Goal: Book appointment/travel/reservation

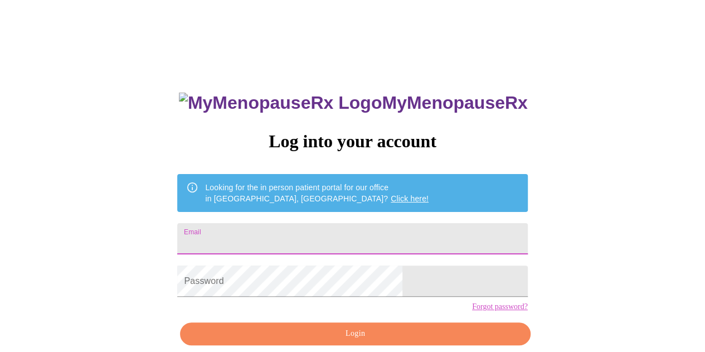
click at [303, 238] on input "Email" at bounding box center [352, 238] width 350 height 31
type input "nikkicrum@yahoo.com"
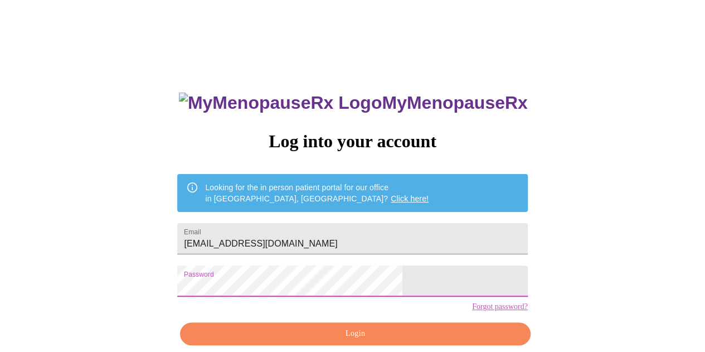
scroll to position [50, 0]
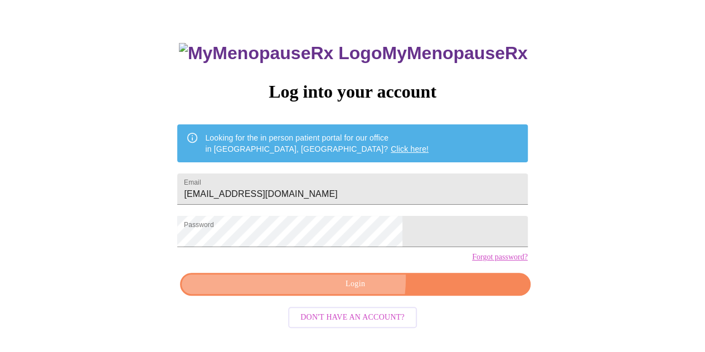
click at [328, 291] on span "Login" at bounding box center [355, 284] width 324 height 14
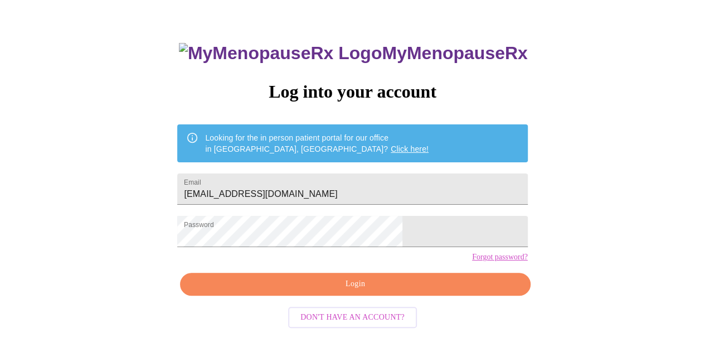
click at [472, 261] on link "Forgot password?" at bounding box center [500, 257] width 56 height 9
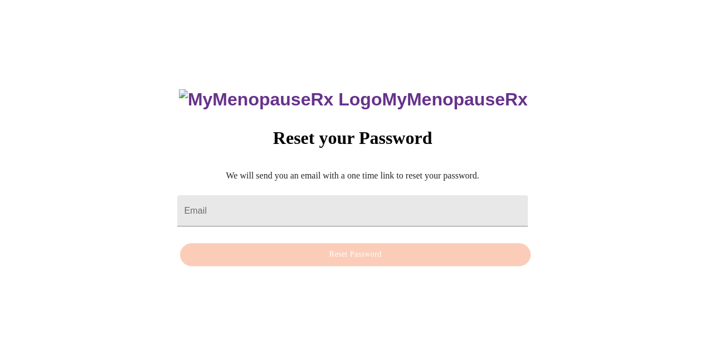
scroll to position [11, 0]
click at [414, 203] on input "Email" at bounding box center [352, 210] width 350 height 31
type input "nikkicrum@yahoo.com"
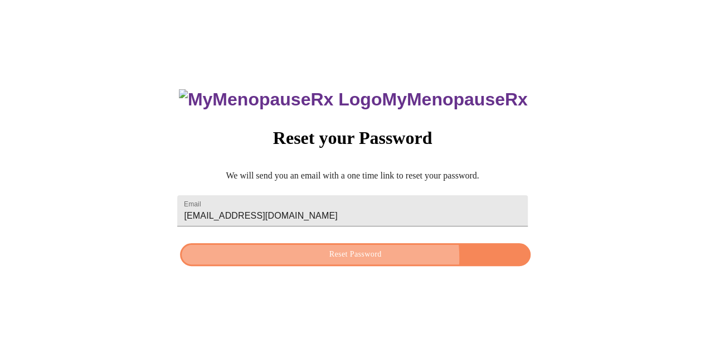
click at [357, 258] on span "Reset Password" at bounding box center [355, 255] width 324 height 14
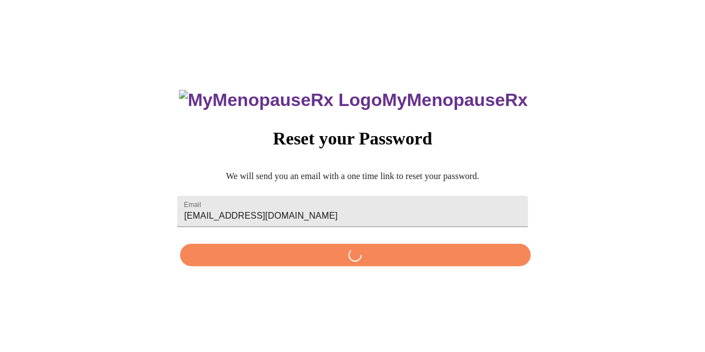
scroll to position [0, 0]
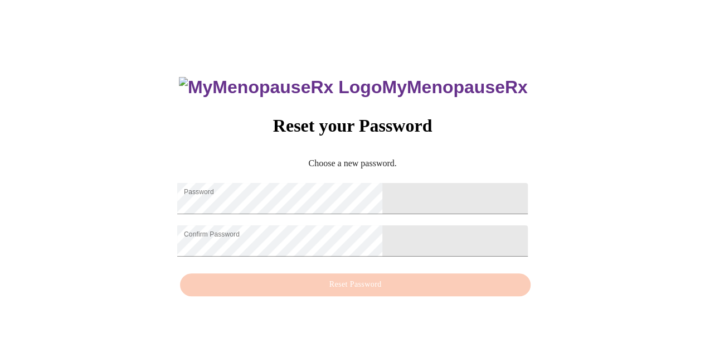
click at [491, 235] on div "MyMenopauseRx Reset your Password Choose a new password. Password Confirm Passw…" at bounding box center [352, 180] width 696 height 352
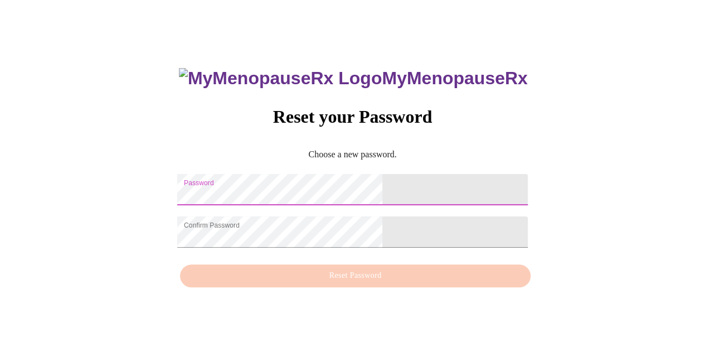
click at [178, 201] on div "MyMenopauseRx Reset your Password Choose a new password. Password Confirm Passw…" at bounding box center [352, 172] width 696 height 352
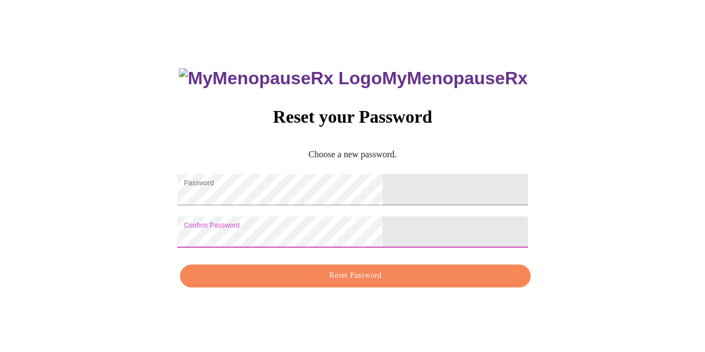
click at [188, 228] on div "MyMenopauseRx Reset your Password Choose a new password. Password Confirm Passw…" at bounding box center [352, 172] width 696 height 352
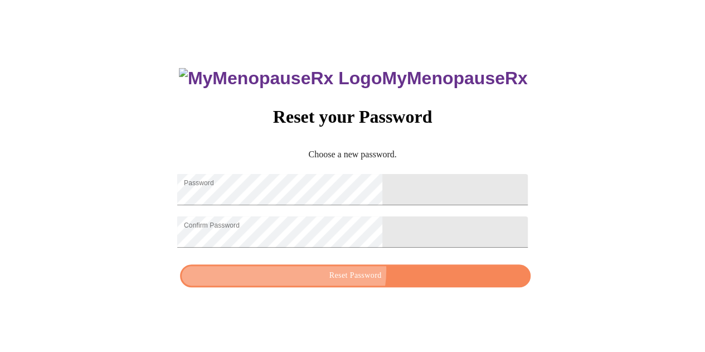
click at [347, 276] on span "Reset Password" at bounding box center [355, 276] width 324 height 14
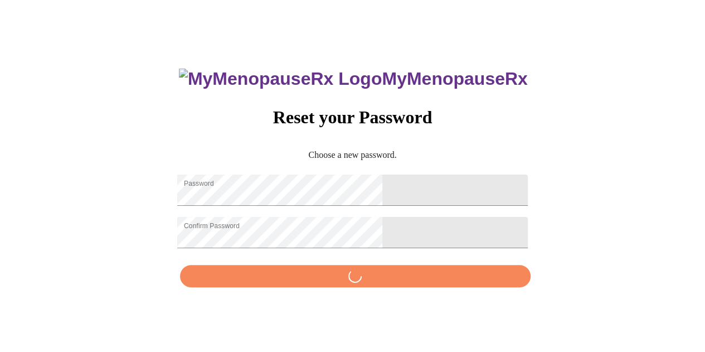
scroll to position [0, 0]
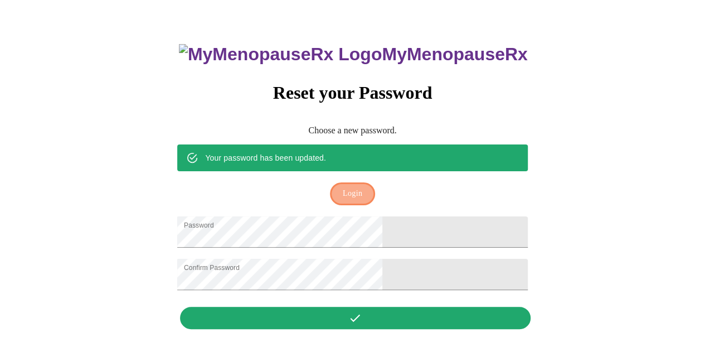
click at [355, 187] on span "Login" at bounding box center [353, 194] width 20 height 14
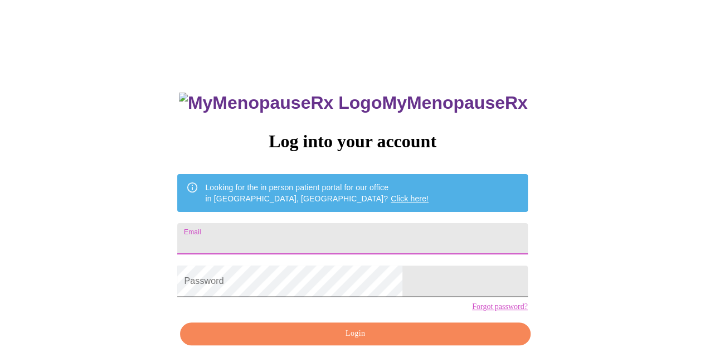
click at [337, 223] on input "Email" at bounding box center [352, 238] width 350 height 31
type input "nikkicrum@yahoo.com"
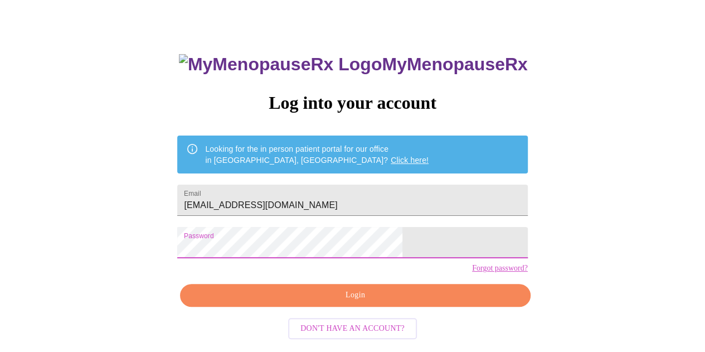
scroll to position [50, 0]
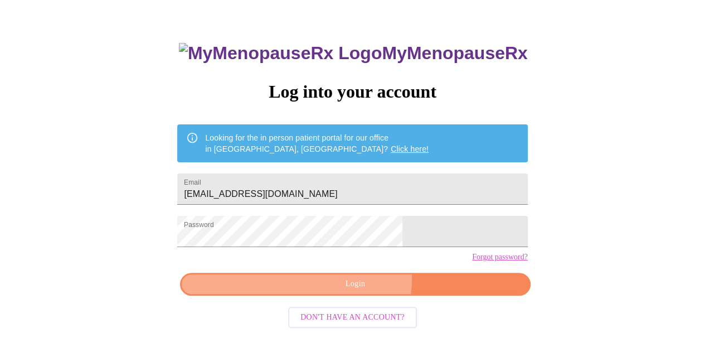
click at [358, 291] on span "Login" at bounding box center [355, 284] width 324 height 14
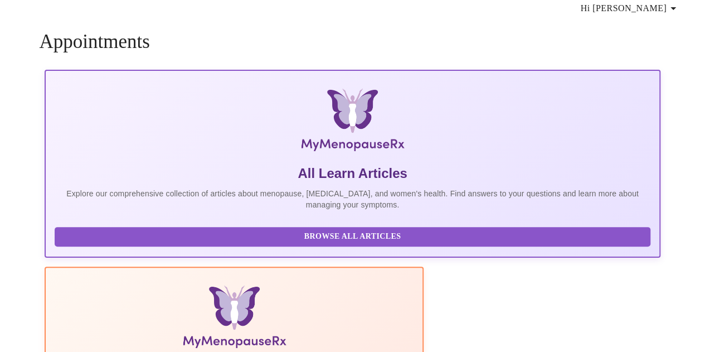
scroll to position [49, 0]
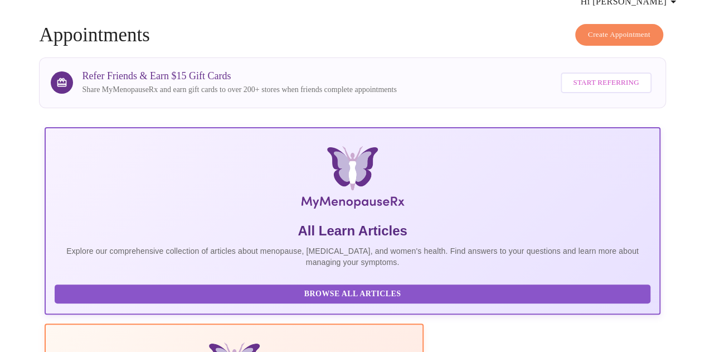
click at [604, 31] on span "Create Appointment" at bounding box center [619, 34] width 62 height 13
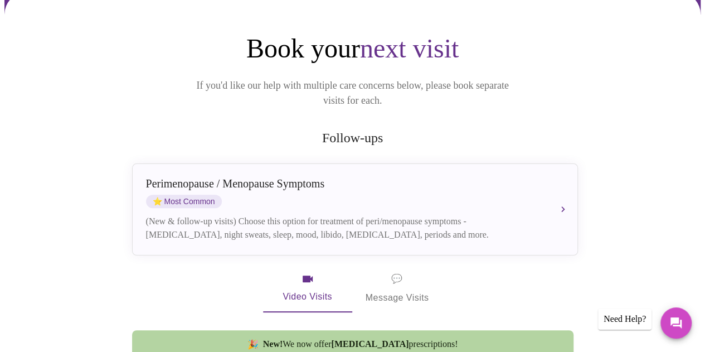
scroll to position [114, 0]
click at [314, 178] on div "Perimenopause / Menopause Symptoms ⭐ Most Common" at bounding box center [344, 193] width 396 height 31
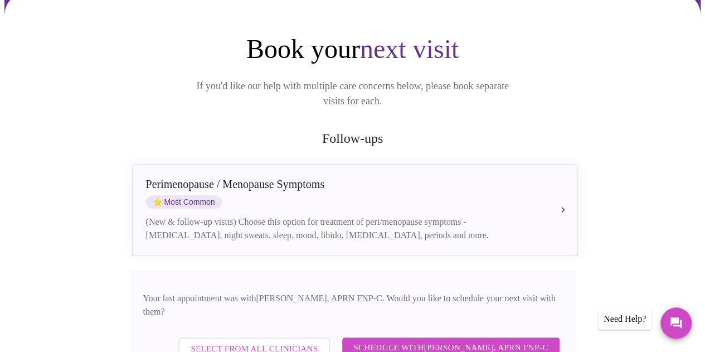
click at [560, 196] on button "Perimenopause / Menopause Symptoms ⭐ Most Common (New & follow-up visits) Choos…" at bounding box center [355, 210] width 446 height 92
click at [530, 195] on div "Perimenopause / Menopause Symptoms ⭐ Most Common (New & follow-up visits) Choos…" at bounding box center [355, 210] width 418 height 64
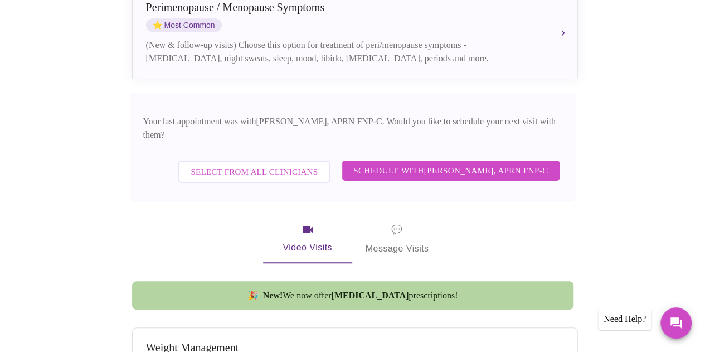
scroll to position [351, 0]
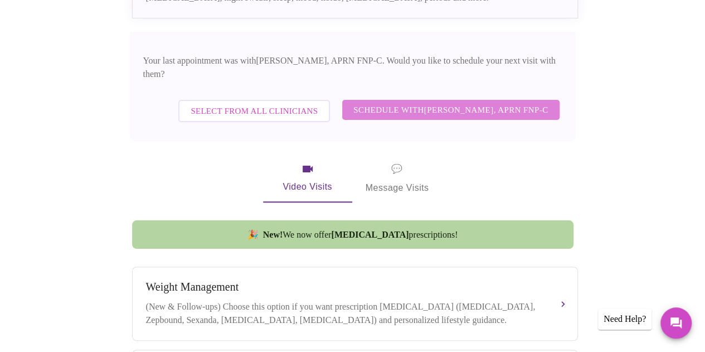
click at [520, 103] on span "Schedule with Kelly Perisin, APRN FNP-C" at bounding box center [450, 110] width 195 height 14
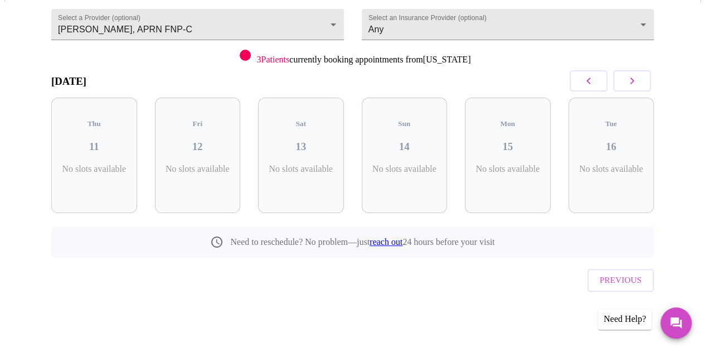
scroll to position [101, 0]
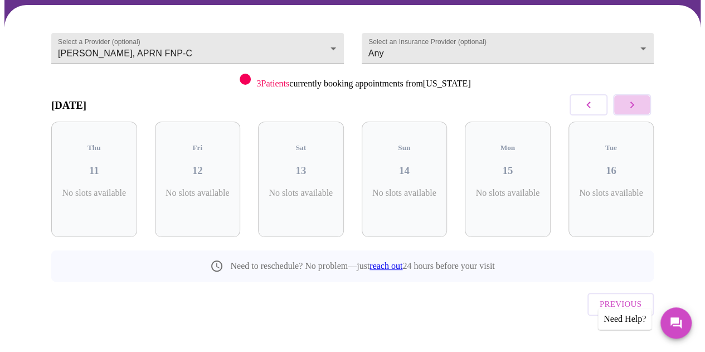
click at [632, 103] on icon "button" at bounding box center [632, 104] width 13 height 13
click at [629, 164] on h3 "27" at bounding box center [612, 170] width 68 height 12
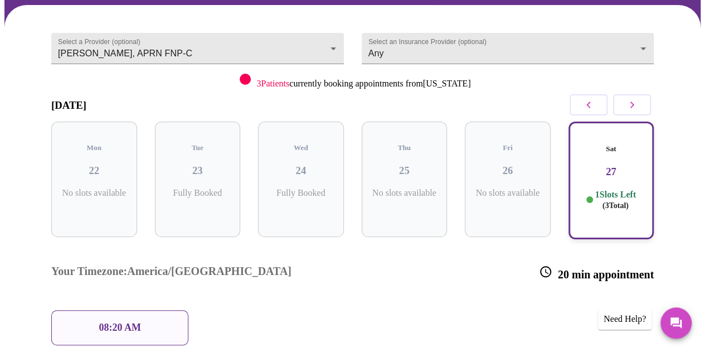
click at [134, 322] on p "08:20 AM" at bounding box center [120, 328] width 42 height 12
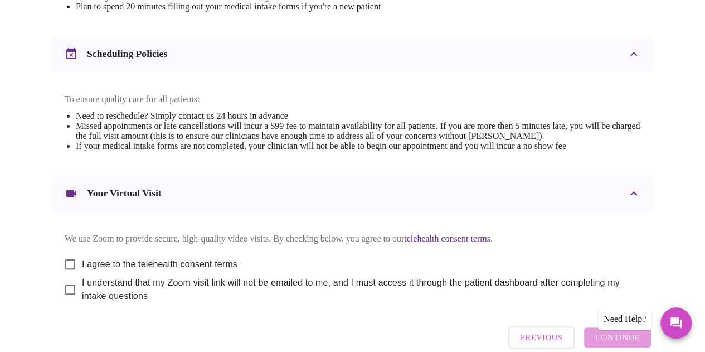
scroll to position [475, 0]
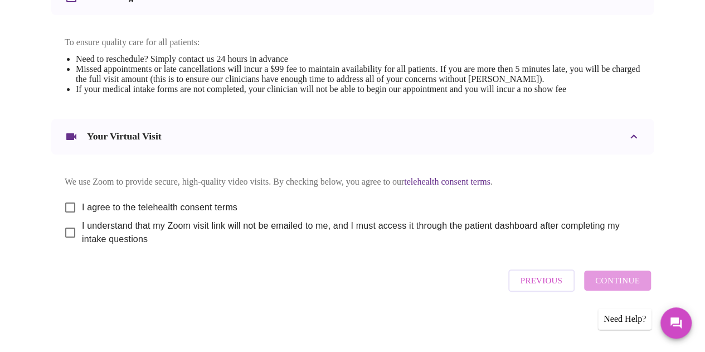
click at [61, 202] on input "I agree to the telehealth consent terms" at bounding box center [70, 207] width 23 height 23
checkbox input "true"
click at [69, 235] on input "I understand that my Zoom visit link will not be emailed to me, and I must acce…" at bounding box center [70, 232] width 23 height 23
checkbox input "true"
click at [613, 280] on span "Continue" at bounding box center [617, 280] width 45 height 14
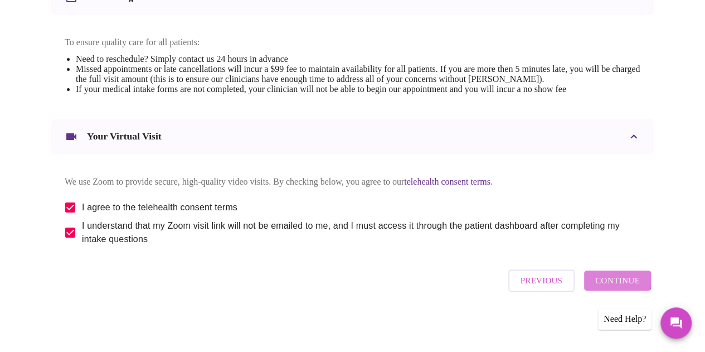
scroll to position [138, 0]
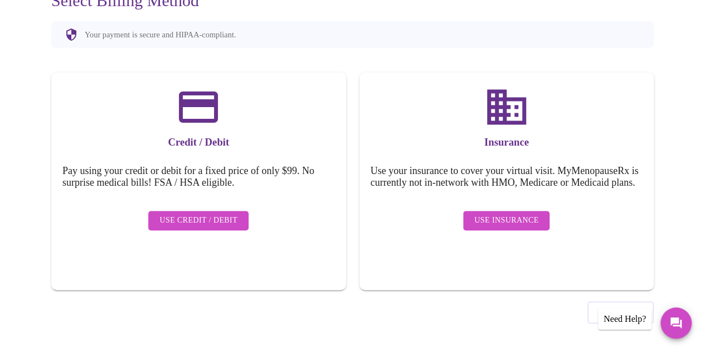
click at [531, 220] on span "Use Insurance" at bounding box center [506, 221] width 64 height 14
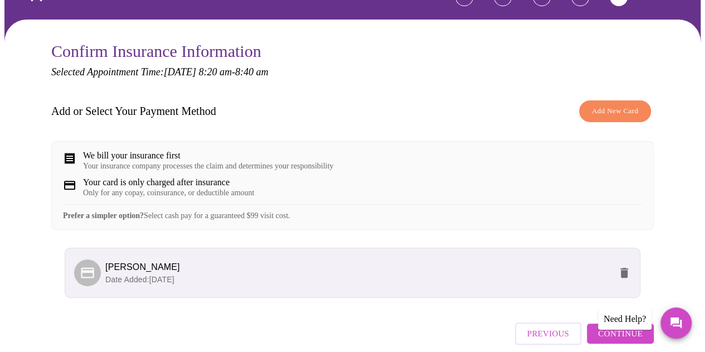
scroll to position [147, 0]
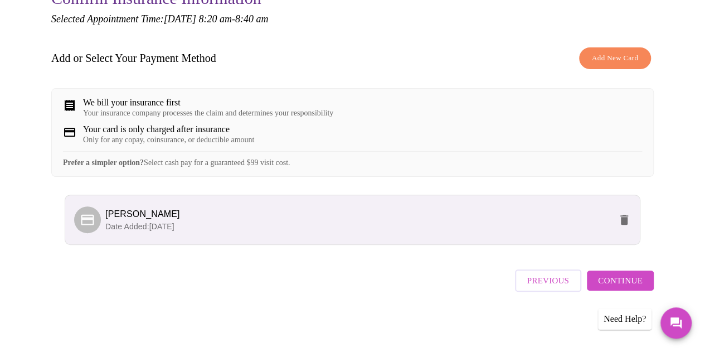
click at [531, 220] on span "nicole r crum" at bounding box center [358, 213] width 506 height 13
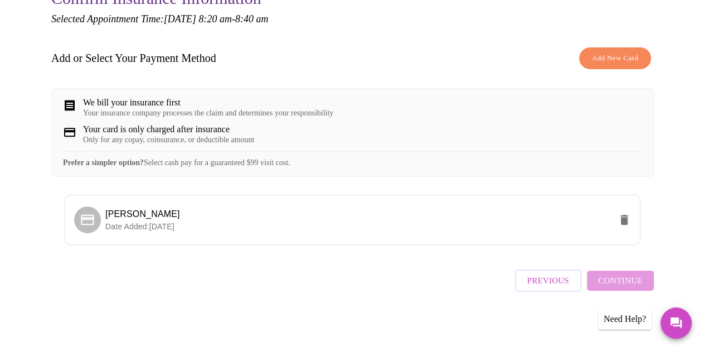
click at [175, 227] on span "Date Added: 05-26-2025" at bounding box center [139, 226] width 69 height 9
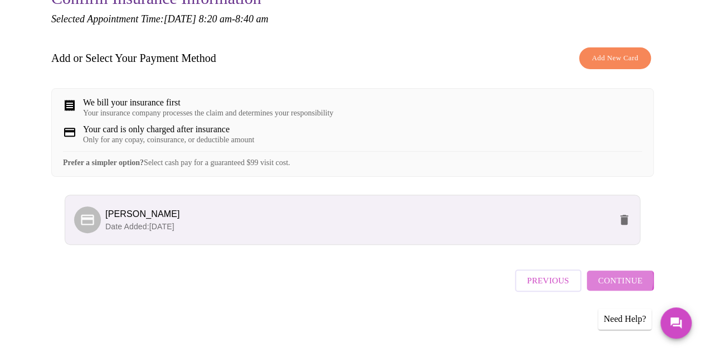
click at [609, 284] on span "Continue" at bounding box center [620, 280] width 45 height 14
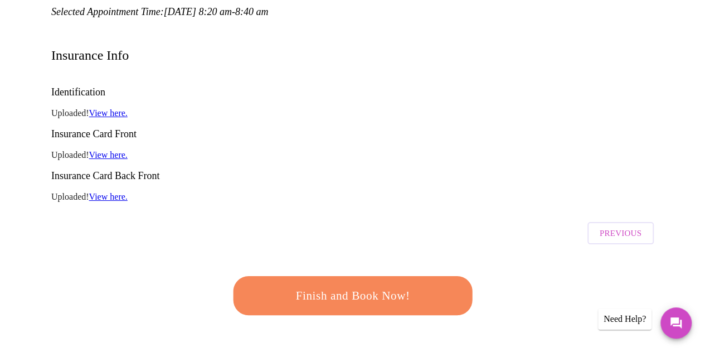
click at [375, 285] on span "Finish and Book Now!" at bounding box center [353, 295] width 206 height 21
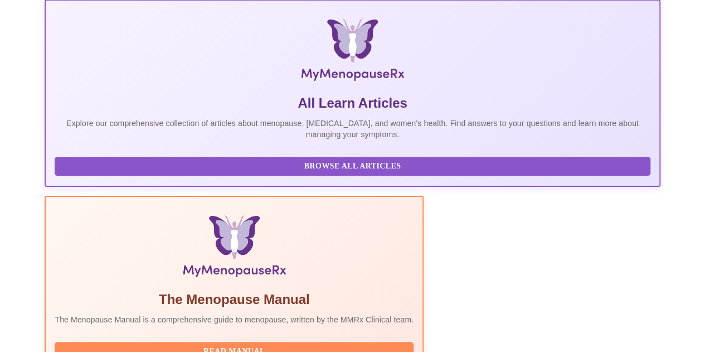
scroll to position [176, 0]
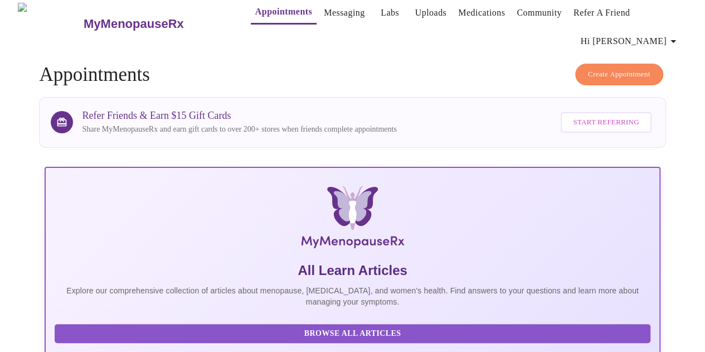
scroll to position [0, 0]
